Goal: Obtain resource: Obtain resource

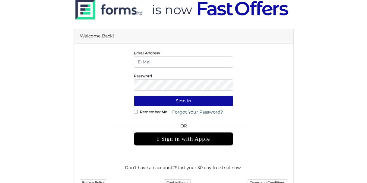
scroll to position [39, 0]
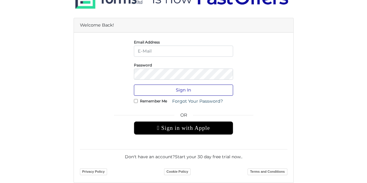
type input "[EMAIL_ADDRESS][DOMAIN_NAME]"
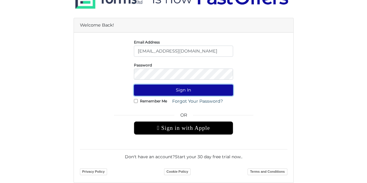
click at [183, 93] on button "Sign In" at bounding box center [183, 89] width 99 height 11
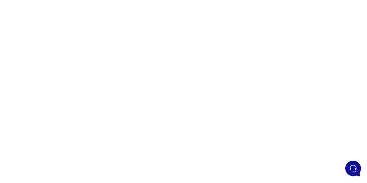
scroll to position [81, 0]
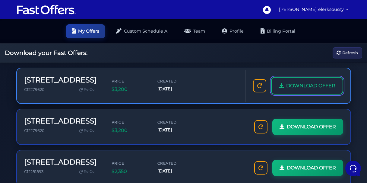
click at [298, 86] on span "DOWNLOAD OFFER" at bounding box center [310, 86] width 49 height 8
